Goal: Information Seeking & Learning: Find specific fact

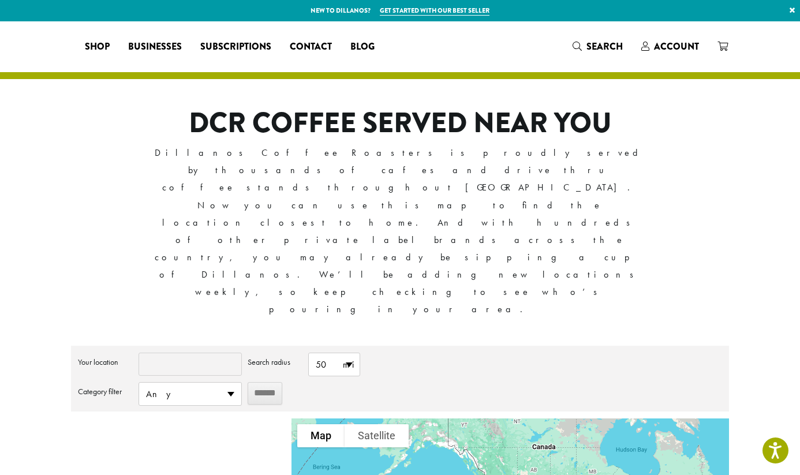
click at [185, 353] on input "Your location" at bounding box center [190, 364] width 103 height 23
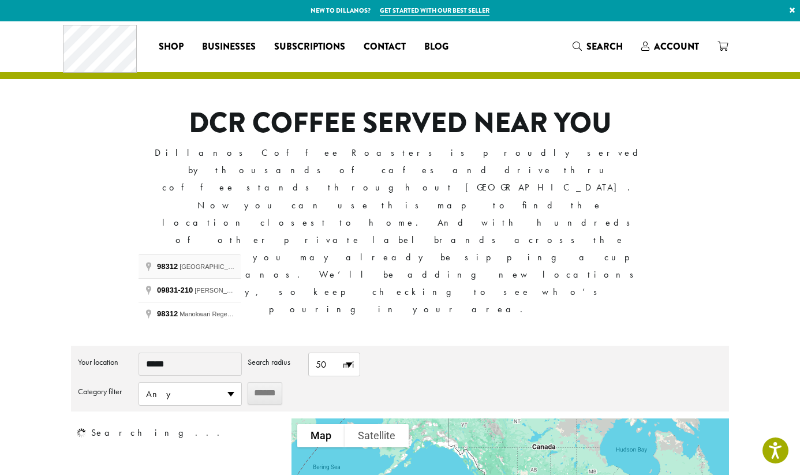
type input "**********"
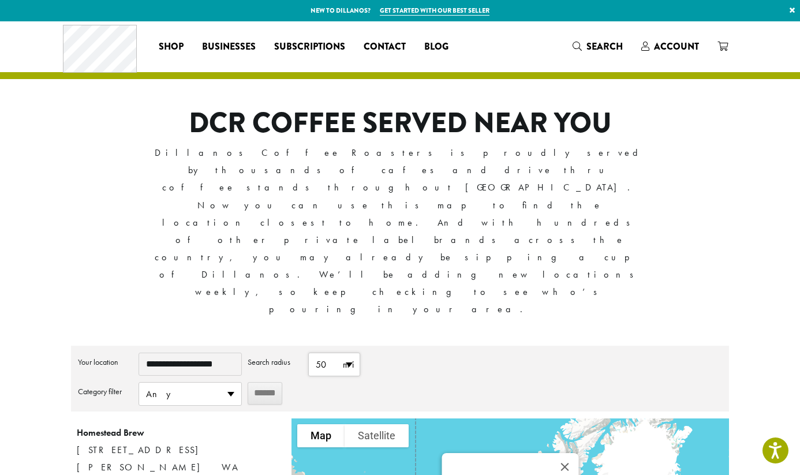
click at [351, 353] on span "50 mi" at bounding box center [334, 364] width 51 height 23
click at [334, 398] on li "25 mi" at bounding box center [334, 409] width 51 height 23
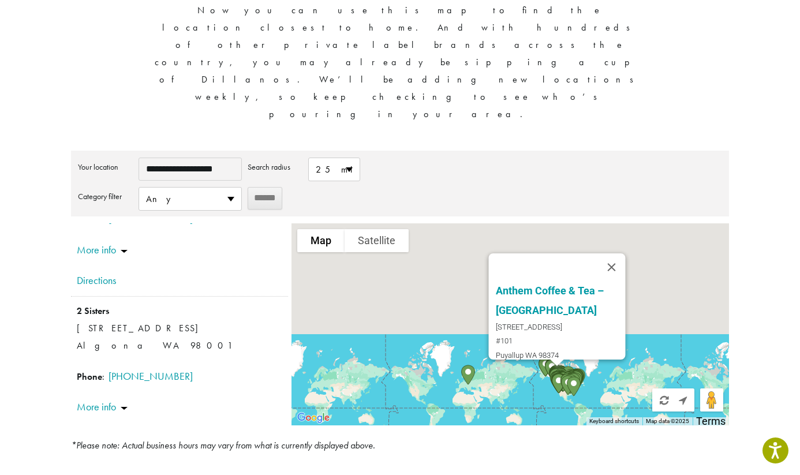
scroll to position [198, 0]
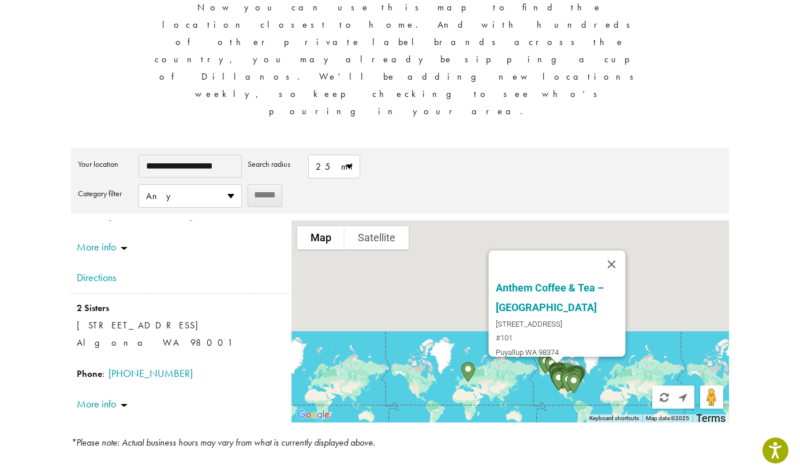
click at [565, 369] on img "Urban Buzz Coffee Company" at bounding box center [573, 383] width 23 height 29
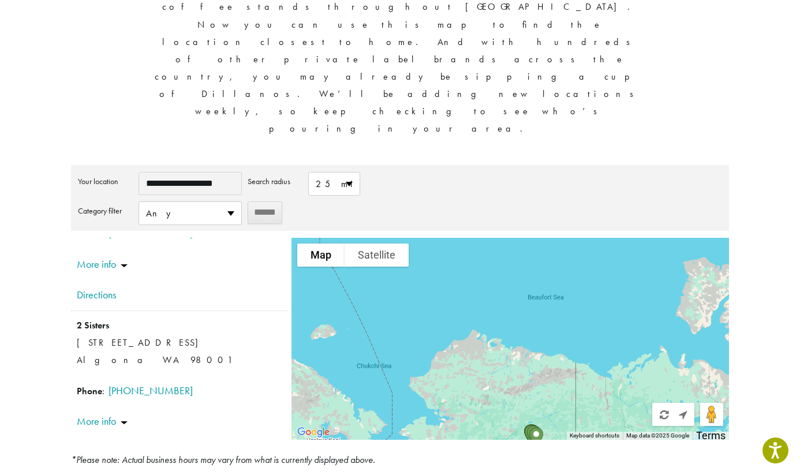
scroll to position [188, 0]
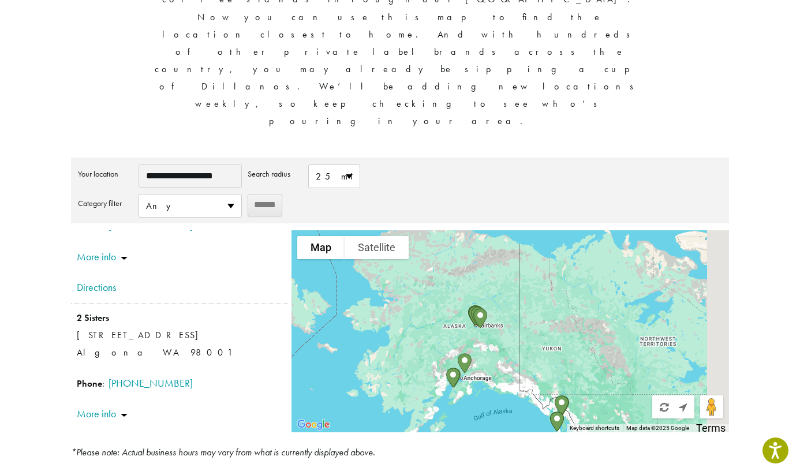
drag, startPoint x: 607, startPoint y: 273, endPoint x: 541, endPoint y: 142, distance: 146.7
click at [541, 230] on div "Urban Buzz Coffee Company [STREET_ADDRESS][PERSON_NAME] [GEOGRAPHIC_DATA] Direc…" at bounding box center [511, 331] width 438 height 202
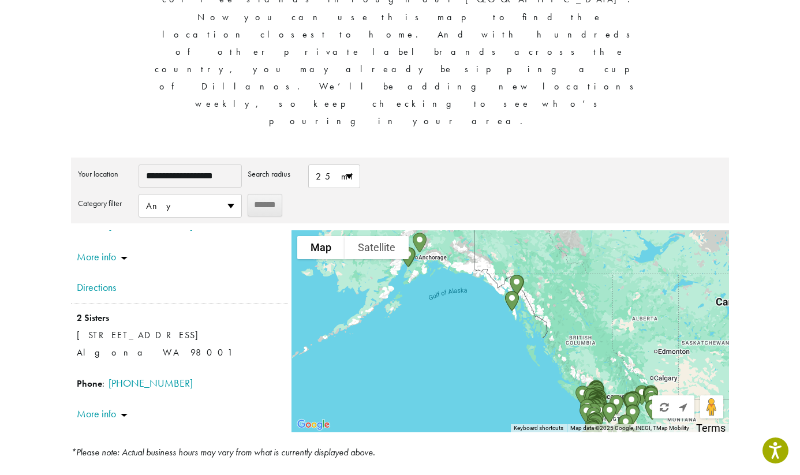
drag, startPoint x: 515, startPoint y: 267, endPoint x: 473, endPoint y: 153, distance: 121.6
click at [473, 230] on div "Urban Buzz Coffee Company [STREET_ADDRESS][PERSON_NAME] [GEOGRAPHIC_DATA] Direc…" at bounding box center [511, 331] width 438 height 202
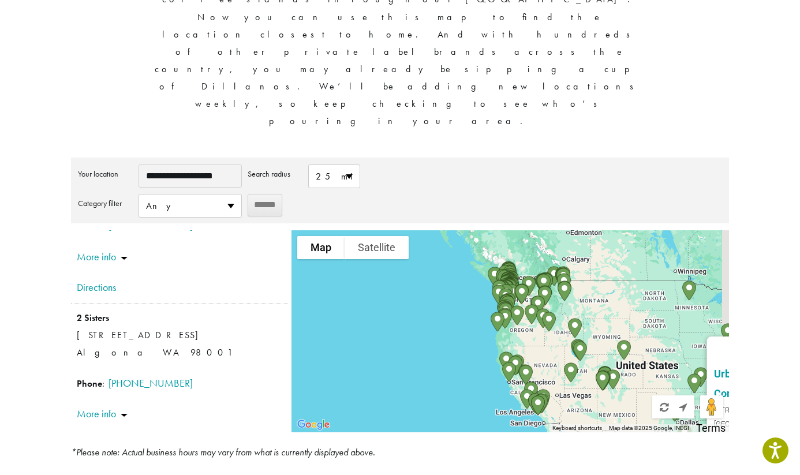
drag, startPoint x: 469, startPoint y: 179, endPoint x: 434, endPoint y: 147, distance: 47.4
click at [434, 230] on div "Urban Buzz Coffee Company [STREET_ADDRESS][PERSON_NAME] [GEOGRAPHIC_DATA] Direc…" at bounding box center [511, 331] width 438 height 202
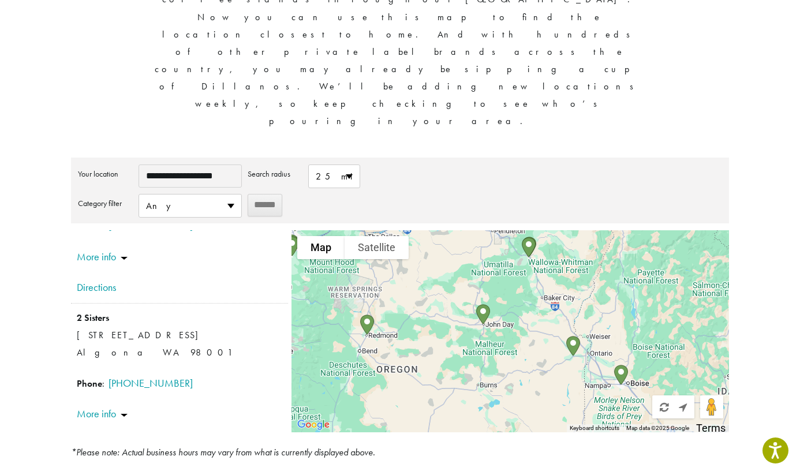
drag, startPoint x: 440, startPoint y: 190, endPoint x: 484, endPoint y: 327, distance: 143.9
click at [484, 327] on div "**********" at bounding box center [400, 314] width 658 height 313
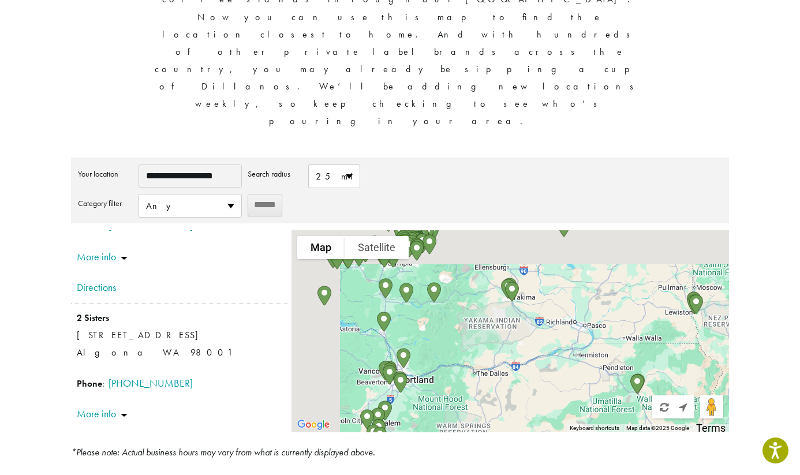
drag, startPoint x: 365, startPoint y: 220, endPoint x: 479, endPoint y: 347, distance: 170.9
click at [479, 365] on div "**********" at bounding box center [400, 165] width 693 height 665
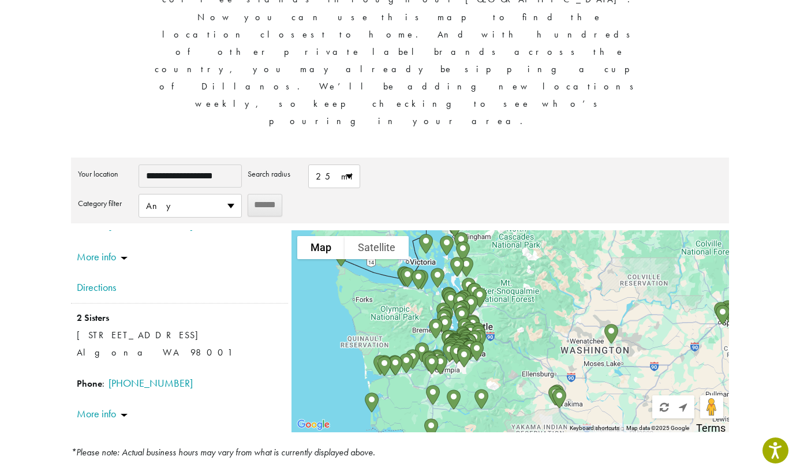
drag, startPoint x: 438, startPoint y: 205, endPoint x: 480, endPoint y: 305, distance: 108.7
click at [480, 305] on div "Urban Buzz Coffee Company [STREET_ADDRESS][PERSON_NAME] [GEOGRAPHIC_DATA] Direc…" at bounding box center [511, 331] width 438 height 202
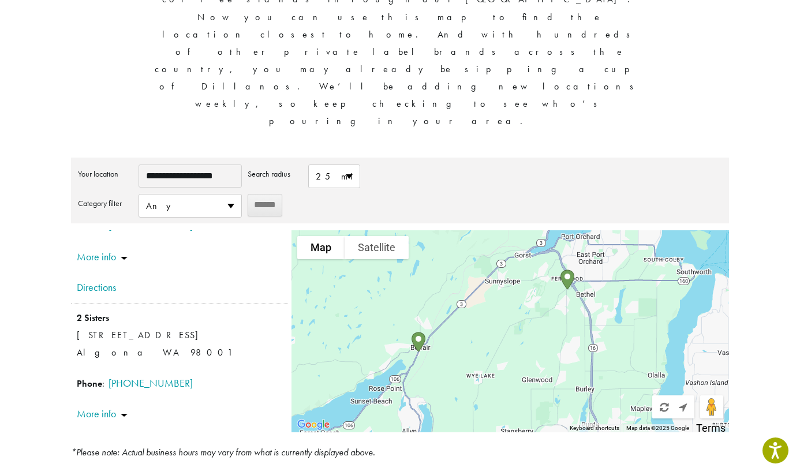
drag, startPoint x: 388, startPoint y: 155, endPoint x: 497, endPoint y: 226, distance: 129.7
click at [497, 230] on div "Urban Buzz Coffee Company [STREET_ADDRESS][PERSON_NAME] [GEOGRAPHIC_DATA] Direc…" at bounding box center [511, 331] width 438 height 202
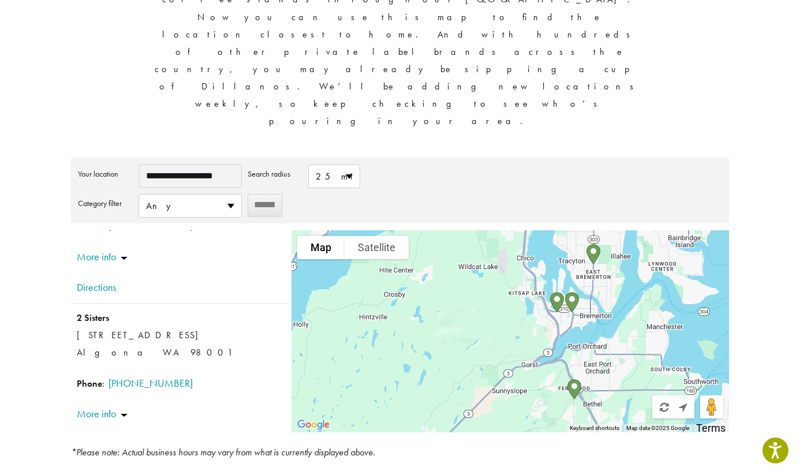
drag, startPoint x: 605, startPoint y: 176, endPoint x: 611, endPoint y: 287, distance: 111.7
click at [611, 287] on div "Urban Buzz Coffee Company [STREET_ADDRESS][PERSON_NAME] [GEOGRAPHIC_DATA] Direc…" at bounding box center [511, 331] width 438 height 202
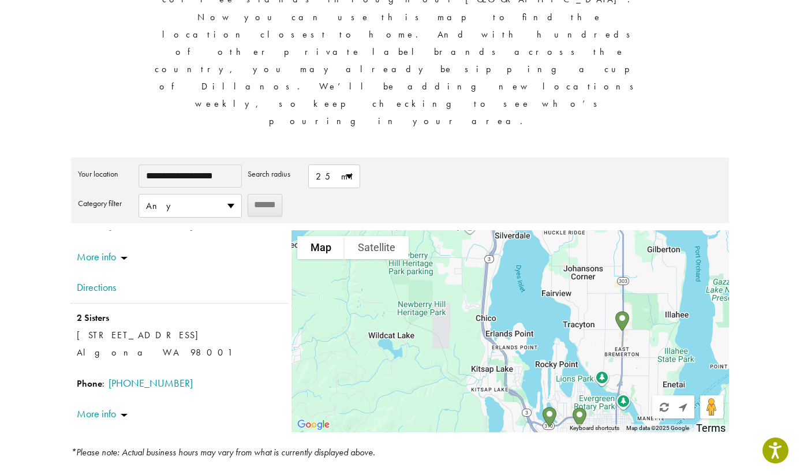
drag, startPoint x: 435, startPoint y: 202, endPoint x: 464, endPoint y: 296, distance: 98.6
click at [455, 358] on div "**********" at bounding box center [400, 165] width 693 height 665
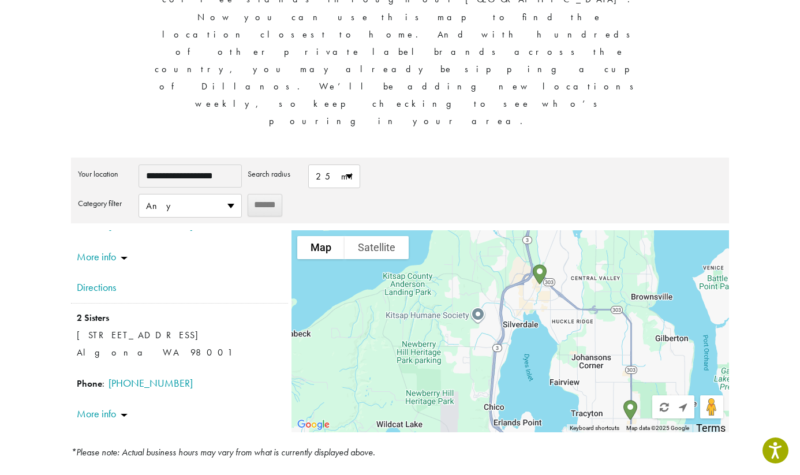
drag, startPoint x: 484, startPoint y: 196, endPoint x: 491, endPoint y: 285, distance: 89.1
click at [491, 285] on div "Urban Buzz Coffee Company [STREET_ADDRESS][PERSON_NAME] [GEOGRAPHIC_DATA] Direc…" at bounding box center [511, 331] width 438 height 202
